Goal: Task Accomplishment & Management: Manage account settings

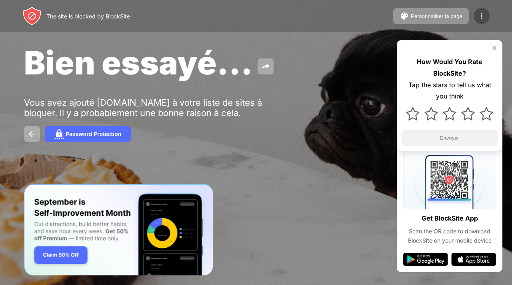
click at [478, 13] on img at bounding box center [482, 16] width 10 height 10
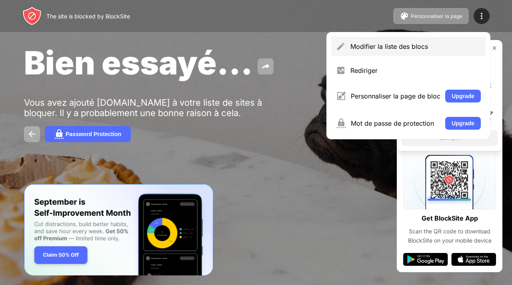
click at [374, 48] on div "Modifier la liste des blocs" at bounding box center [415, 46] width 130 height 8
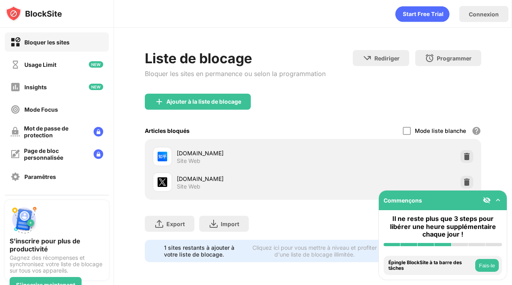
scroll to position [8, 0]
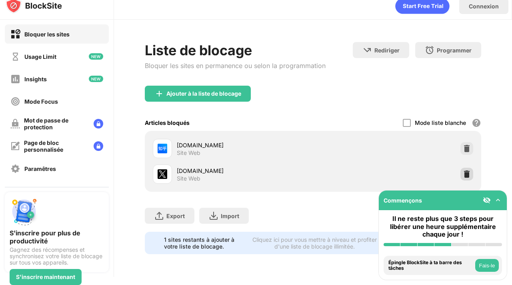
click at [463, 170] on img at bounding box center [467, 174] width 8 height 8
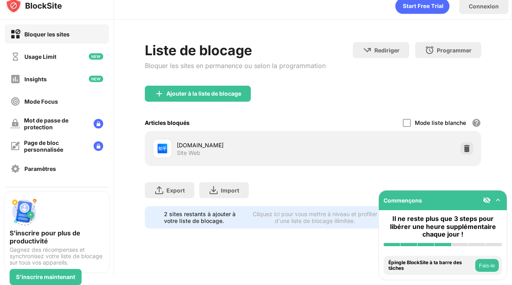
click at [313, 108] on div "Ajouter à la liste de blocage" at bounding box center [313, 100] width 336 height 29
